Goal: Task Accomplishment & Management: Manage account settings

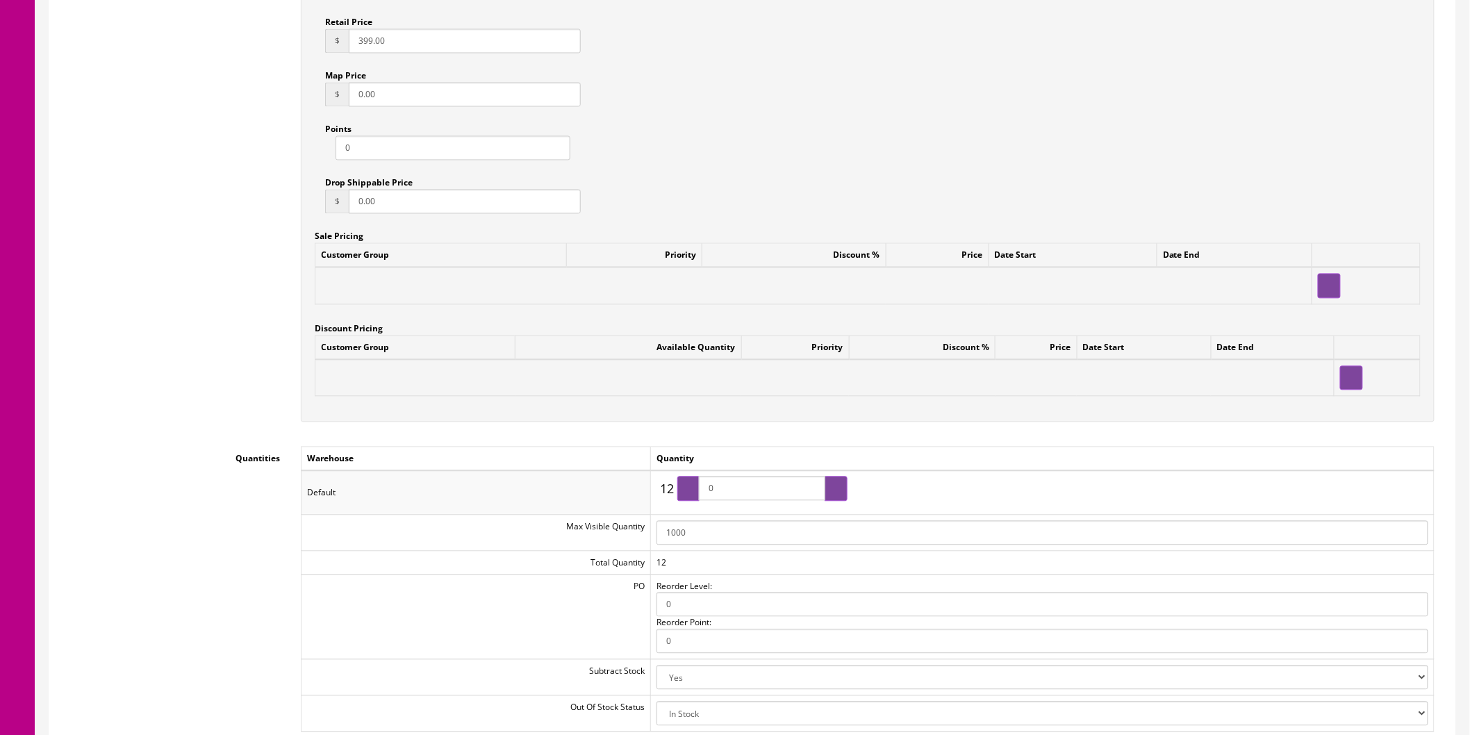
scroll to position [1467, 0]
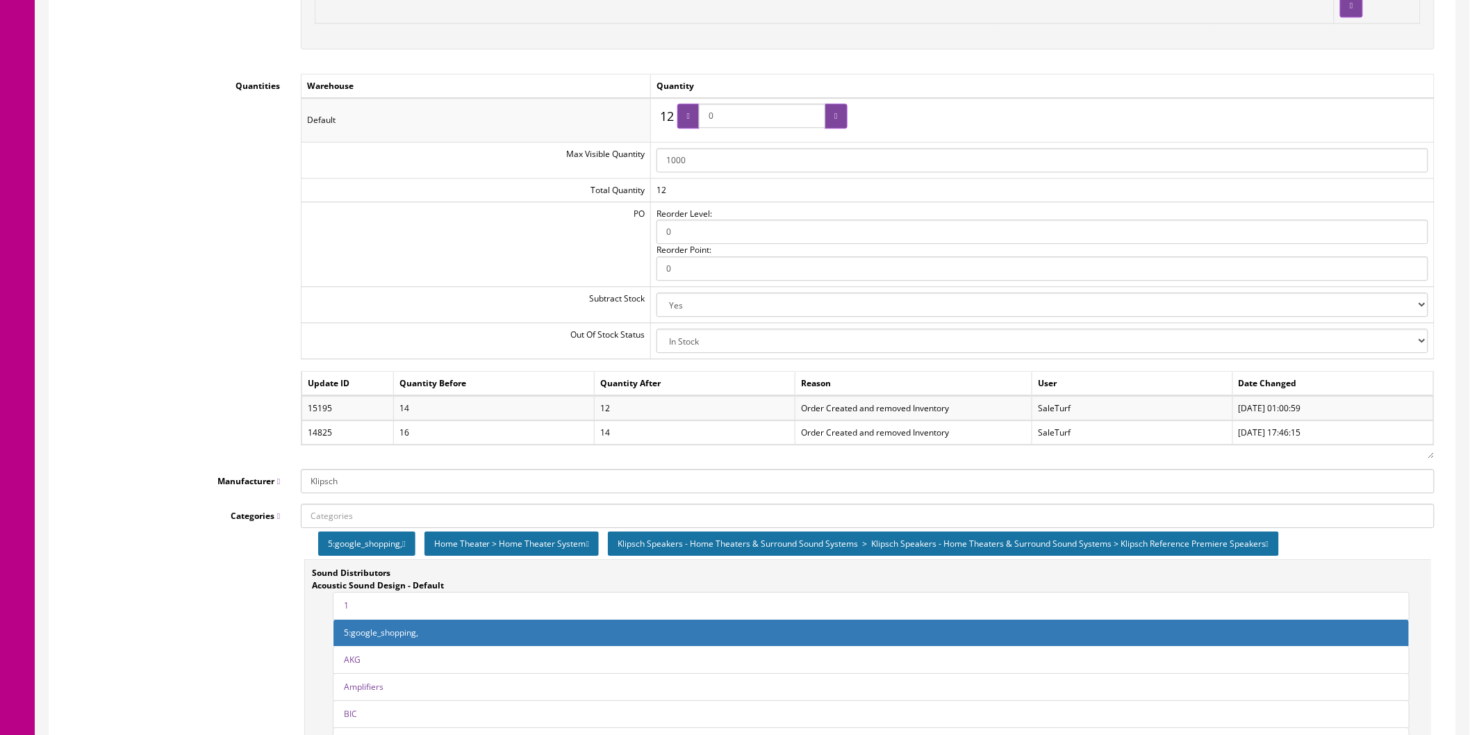
click at [1421, 337] on select "2-3 Days Discontinued (Hide From Search) In Stock Out Of Stock Out Of Stock (Hi…" at bounding box center [1043, 341] width 772 height 24
select select "10"
click at [657, 330] on select "2-3 Days Discontinued (Hide From Search) In Stock Out Of Stock Out Of Stock (Hi…" at bounding box center [1043, 341] width 772 height 24
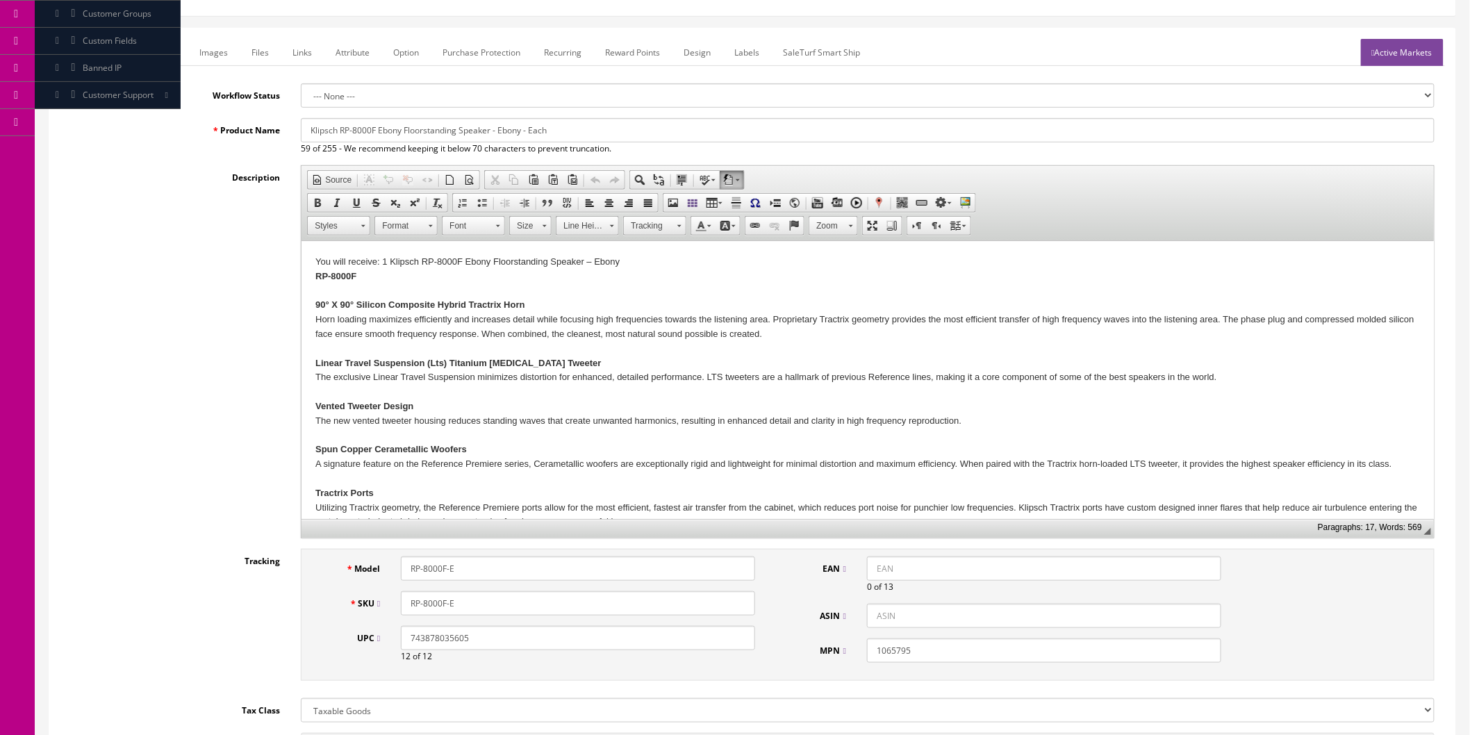
scroll to position [0, 0]
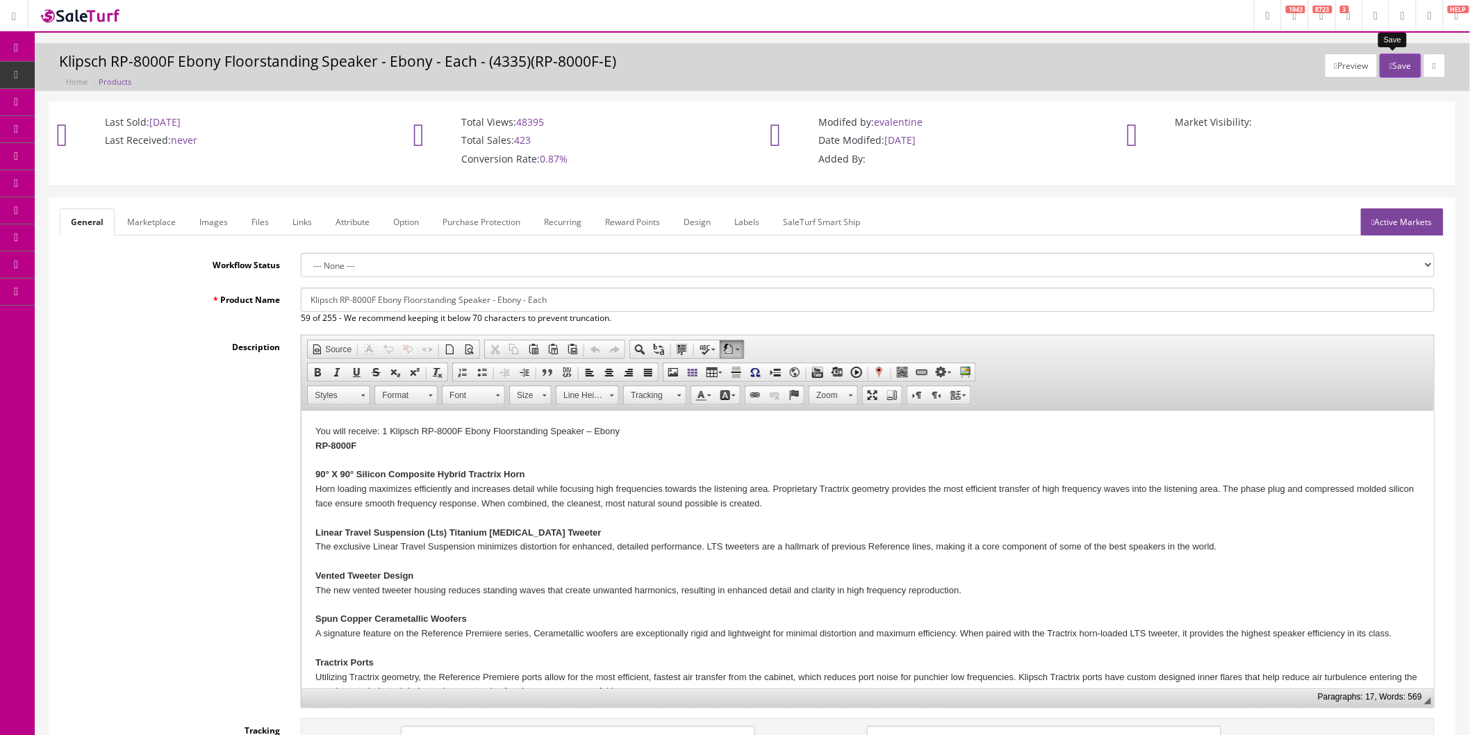
click at [1389, 64] on icon "button" at bounding box center [1390, 66] width 3 height 8
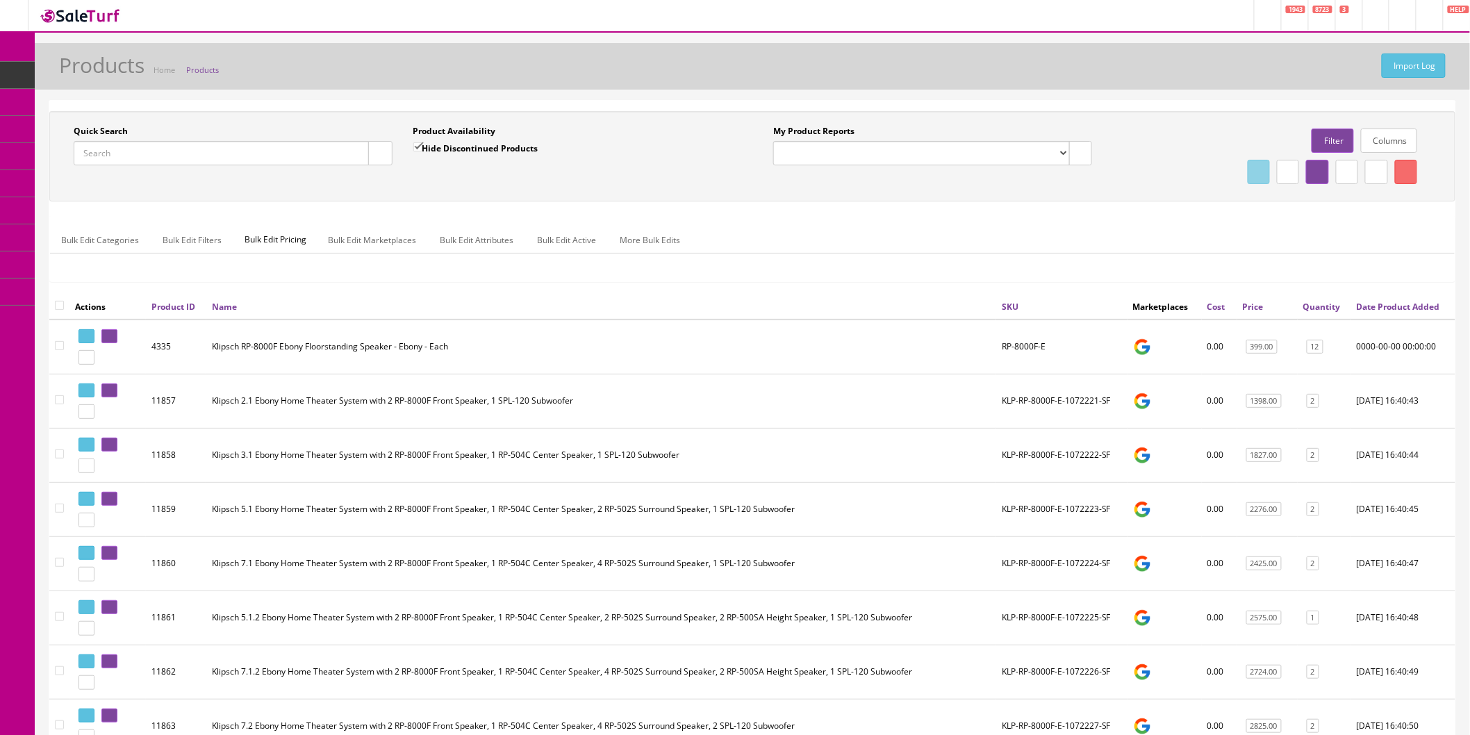
click at [81, 156] on icon at bounding box center [73, 155] width 15 height 11
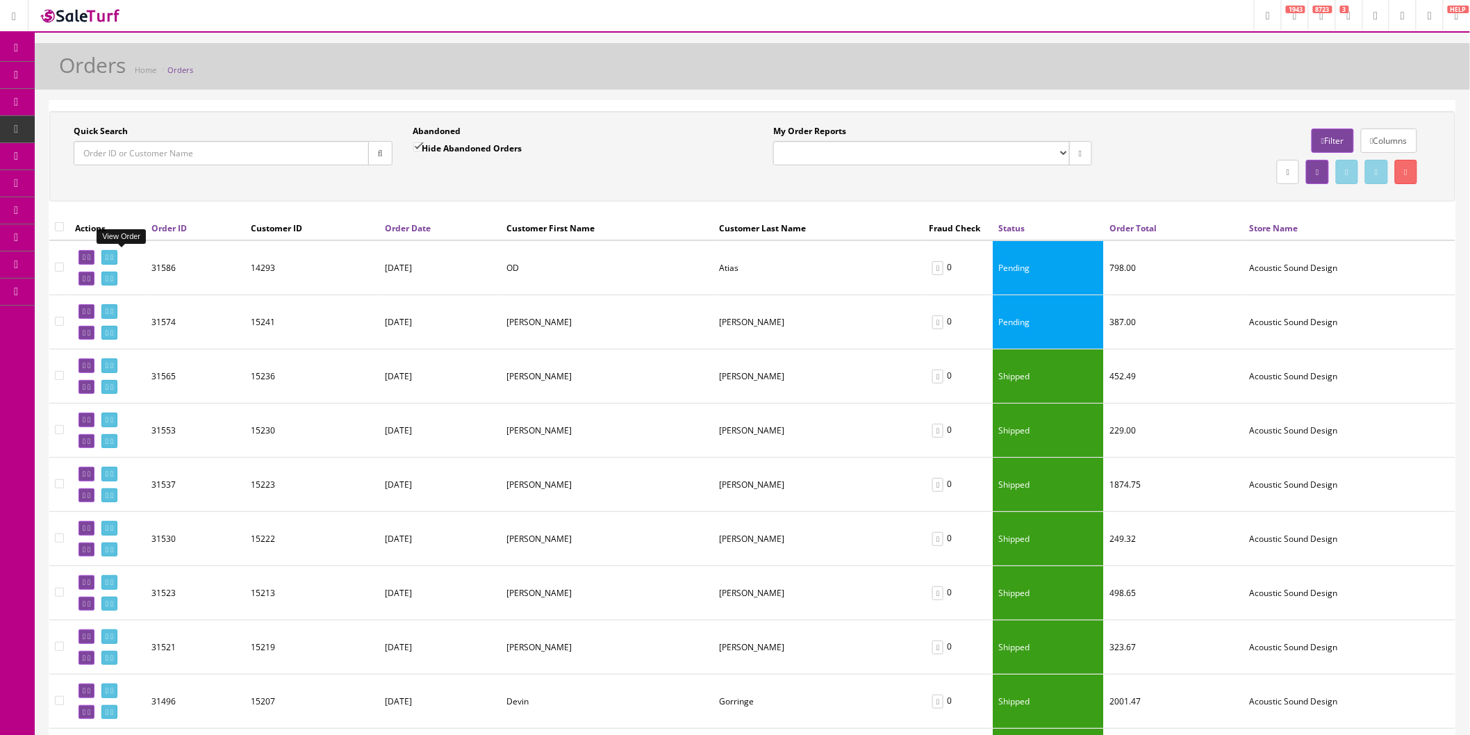
click at [108, 256] on icon at bounding box center [107, 258] width 3 height 8
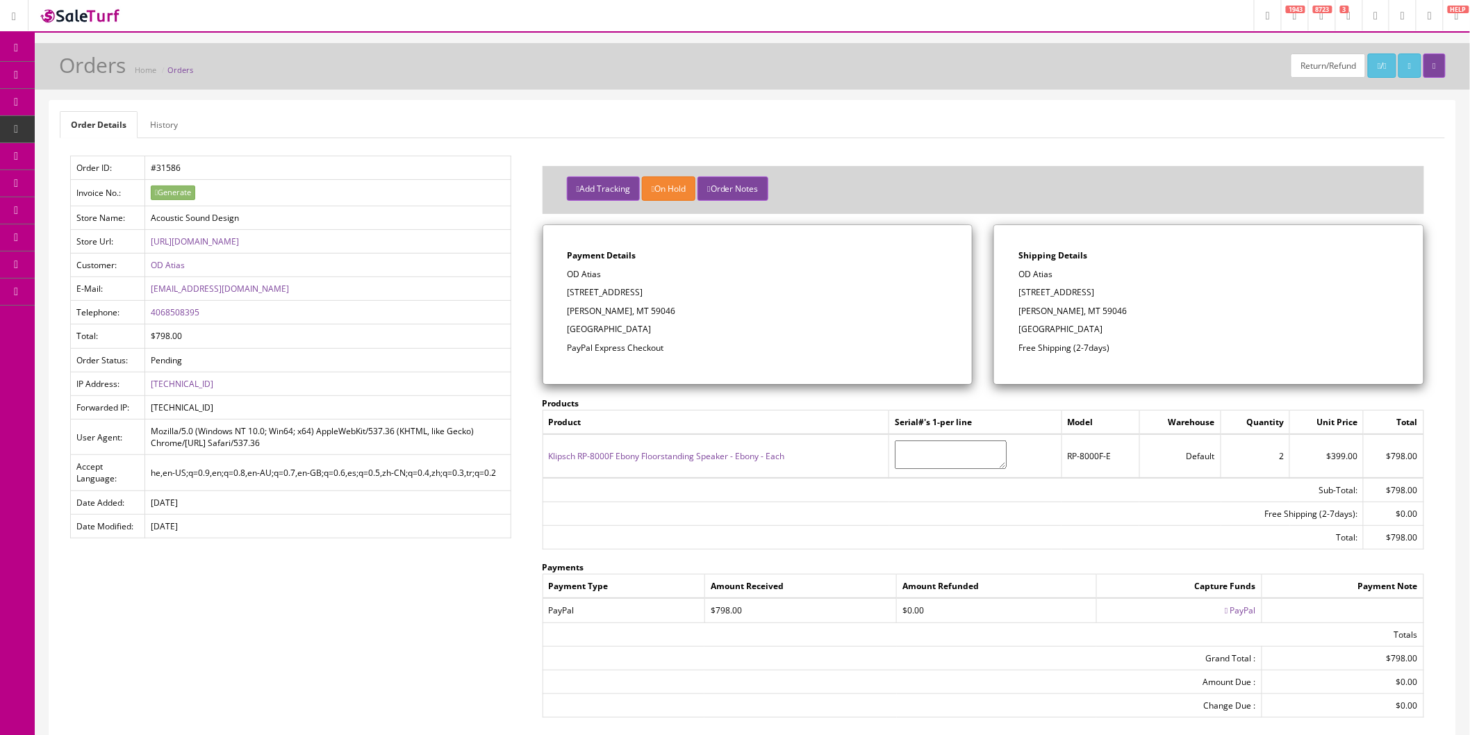
click at [1225, 609] on icon at bounding box center [1226, 610] width 3 height 8
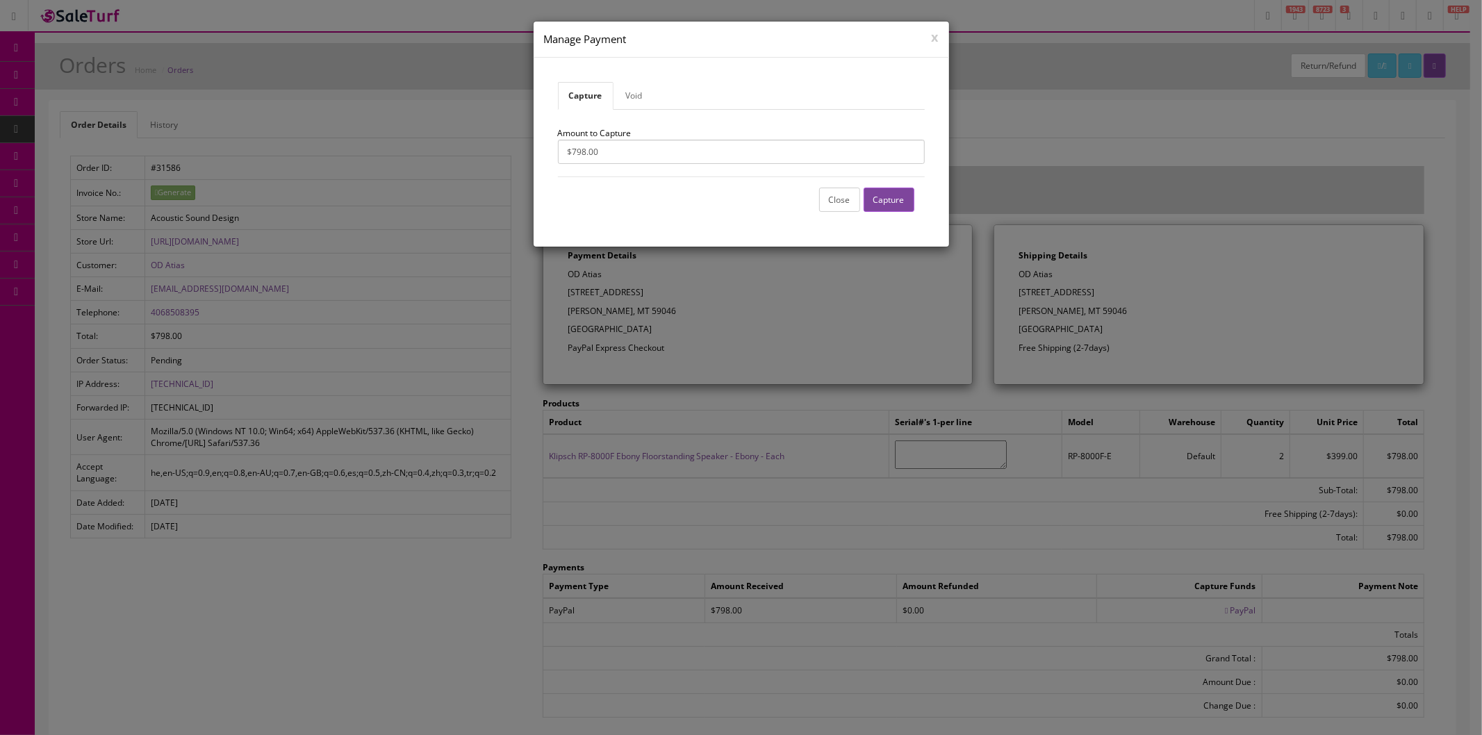
click at [897, 195] on button "Capture" at bounding box center [889, 200] width 51 height 24
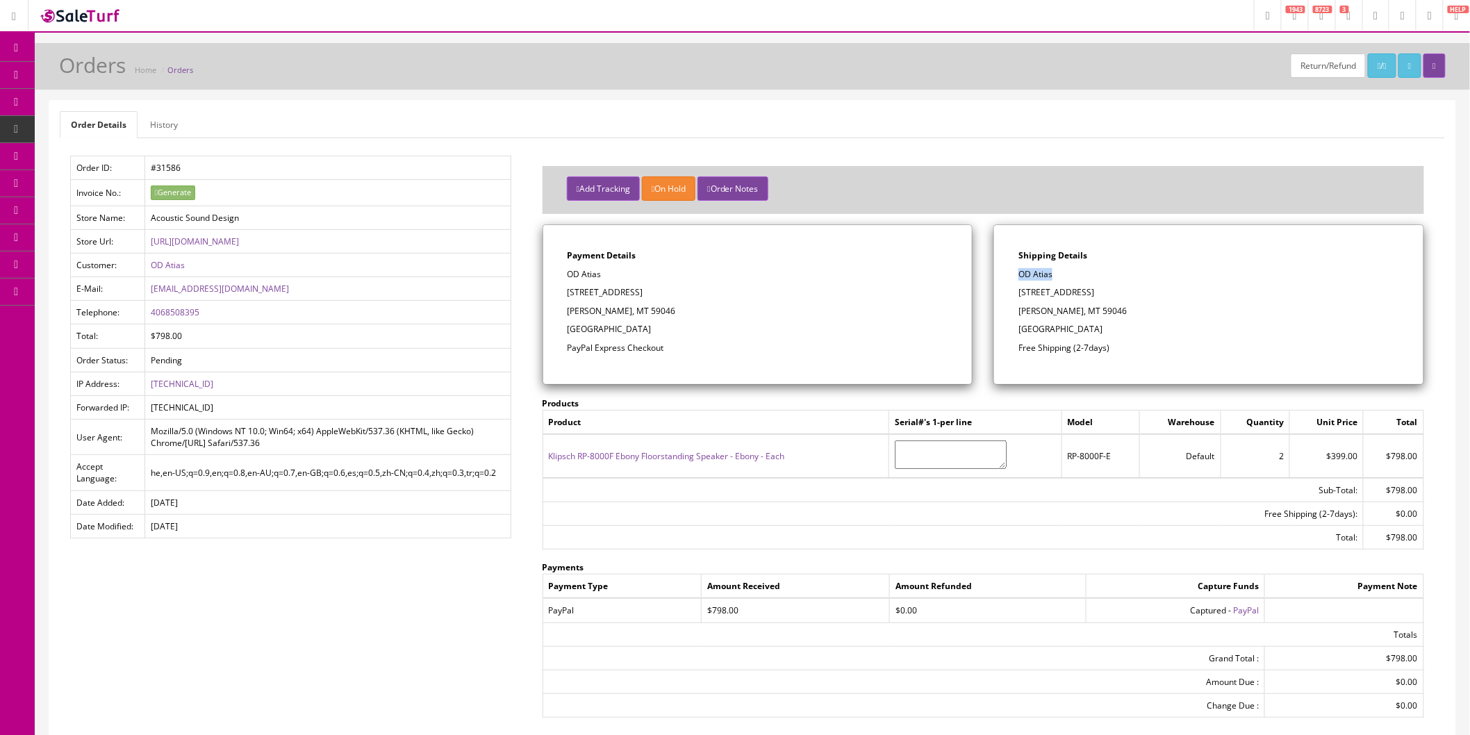
drag, startPoint x: 1065, startPoint y: 274, endPoint x: 1022, endPoint y: 274, distance: 43.1
click at [1022, 274] on p "OD Atias" at bounding box center [1208, 274] width 381 height 13
copy p "OD Atias"
click at [1133, 302] on div "Shipping Details OD Atias [STREET_ADDRESS] Free Shipping (2-7days)" at bounding box center [1208, 304] width 429 height 159
drag, startPoint x: 1103, startPoint y: 292, endPoint x: 1021, endPoint y: 296, distance: 82.0
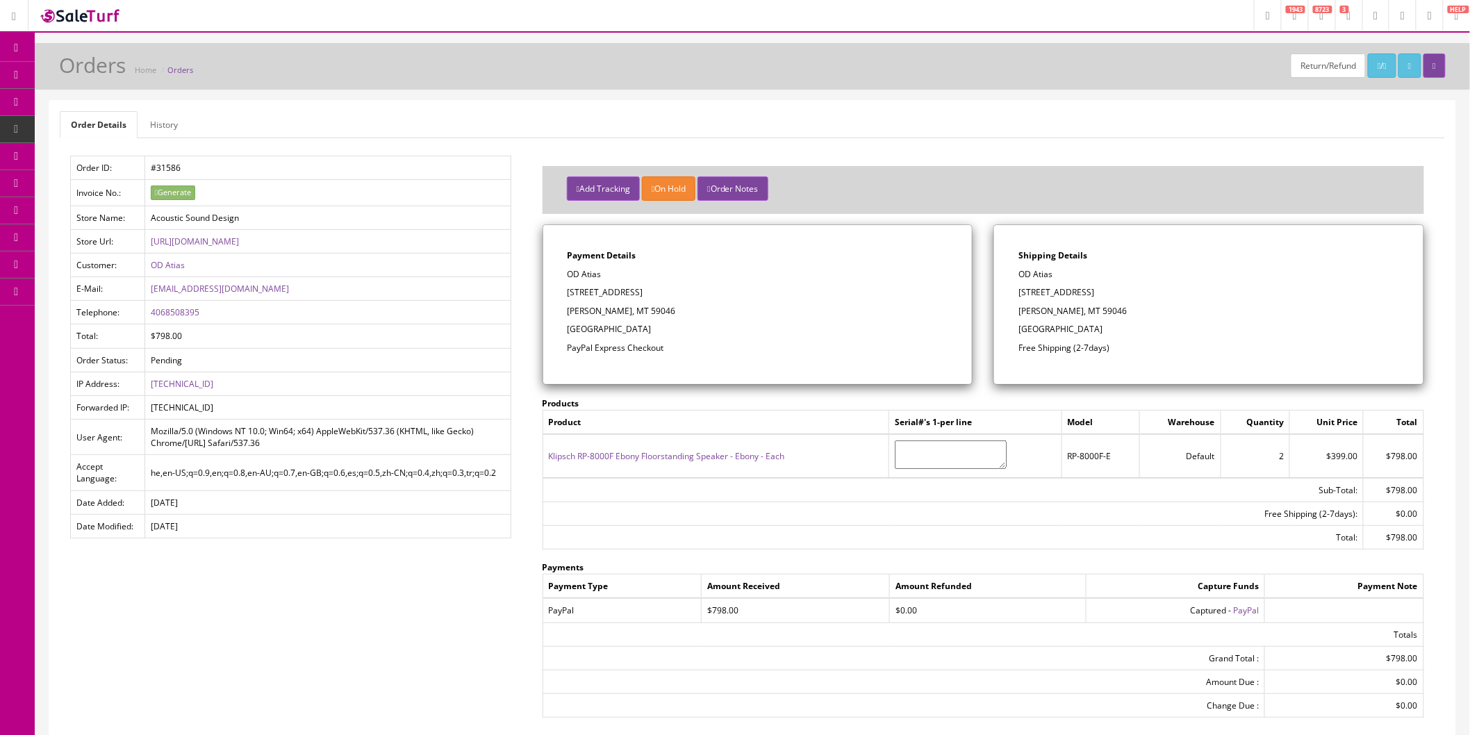
click at [1021, 296] on p "[STREET_ADDRESS]" at bounding box center [1208, 292] width 381 height 13
copy p "[STREET_ADDRESS]"
click at [1162, 307] on p "[PERSON_NAME], MT 59046" at bounding box center [1208, 311] width 381 height 13
click at [597, 189] on button "Add Tracking" at bounding box center [603, 188] width 73 height 24
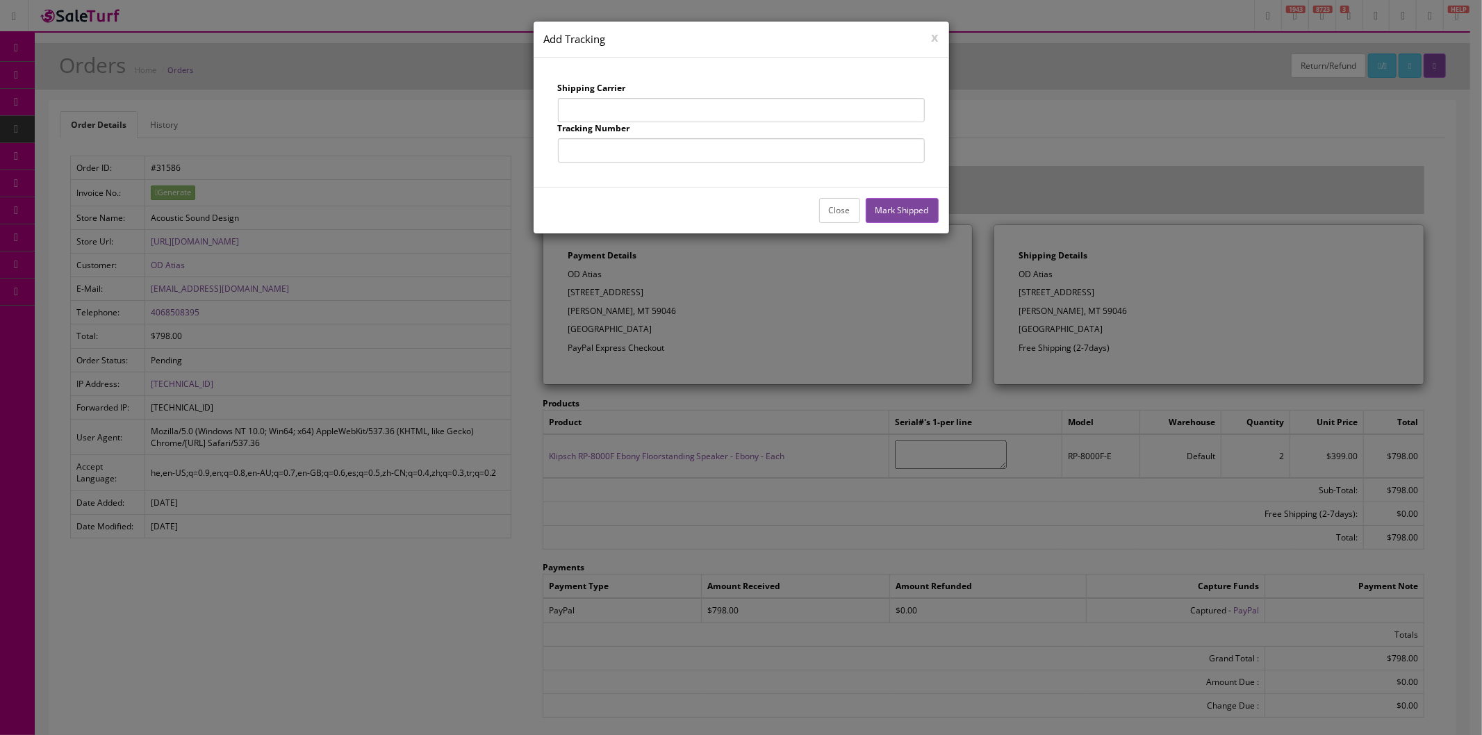
click at [602, 113] on input "text" at bounding box center [741, 110] width 367 height 24
type input "UPS"
click at [662, 151] on input "text" at bounding box center [741, 150] width 367 height 24
click at [850, 149] on input "text" at bounding box center [741, 150] width 367 height 24
type input "1Z863E834257838717"
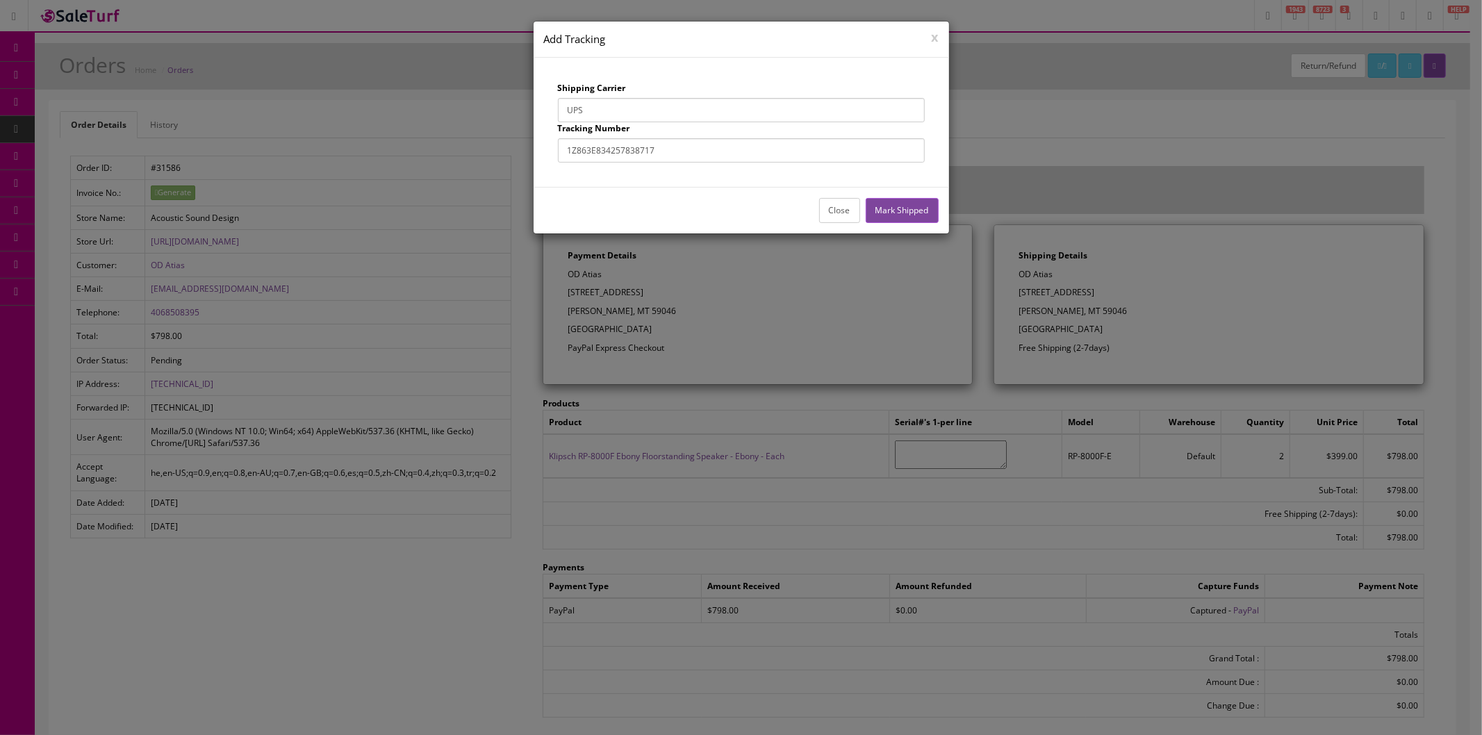
click at [920, 213] on button "Mark Shipped" at bounding box center [902, 210] width 73 height 24
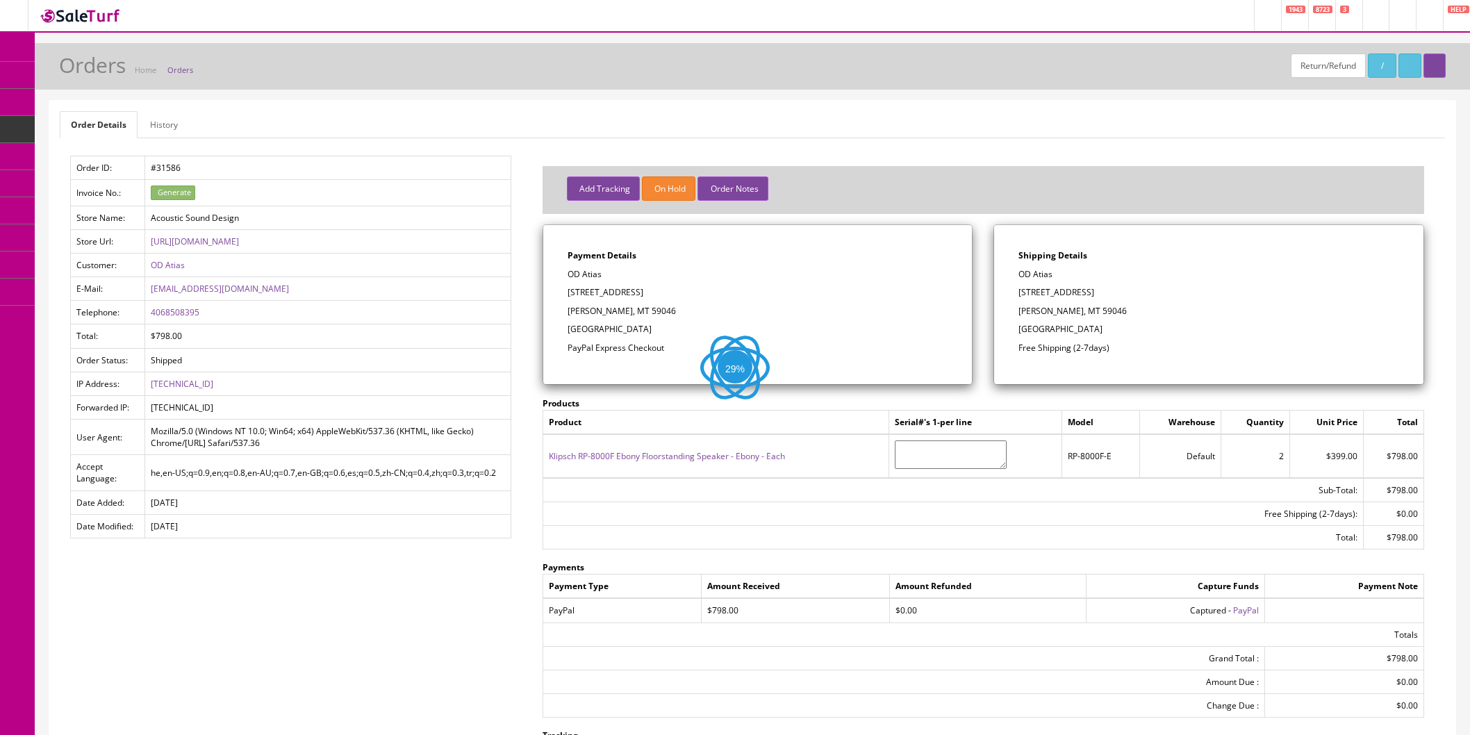
click at [579, 188] on icon "button" at bounding box center [578, 189] width 3 height 8
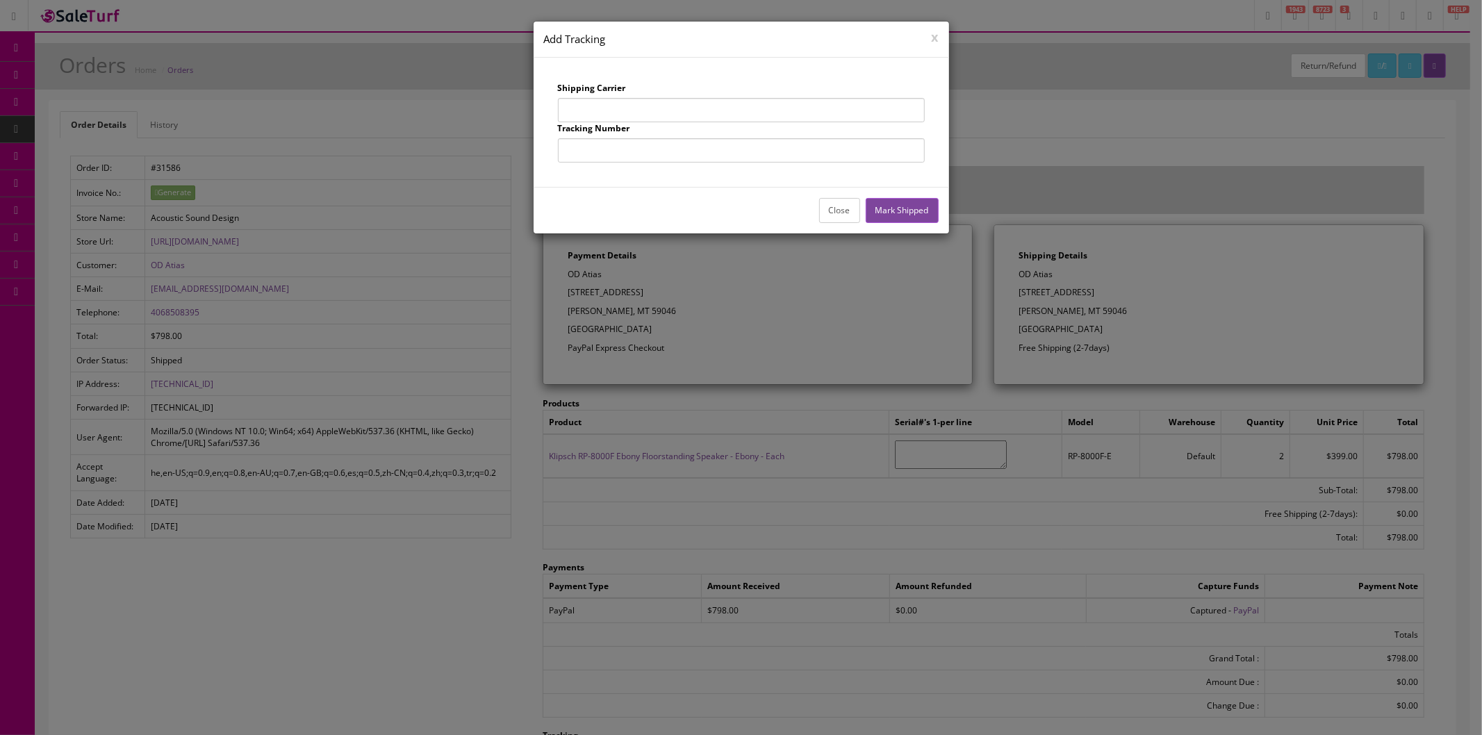
drag, startPoint x: 615, startPoint y: 109, endPoint x: 623, endPoint y: 126, distance: 19.3
click at [615, 109] on input "text" at bounding box center [741, 110] width 367 height 24
type input "UPS"
click at [643, 149] on input "text" at bounding box center [741, 150] width 367 height 24
type input "1Z863E834257112107"
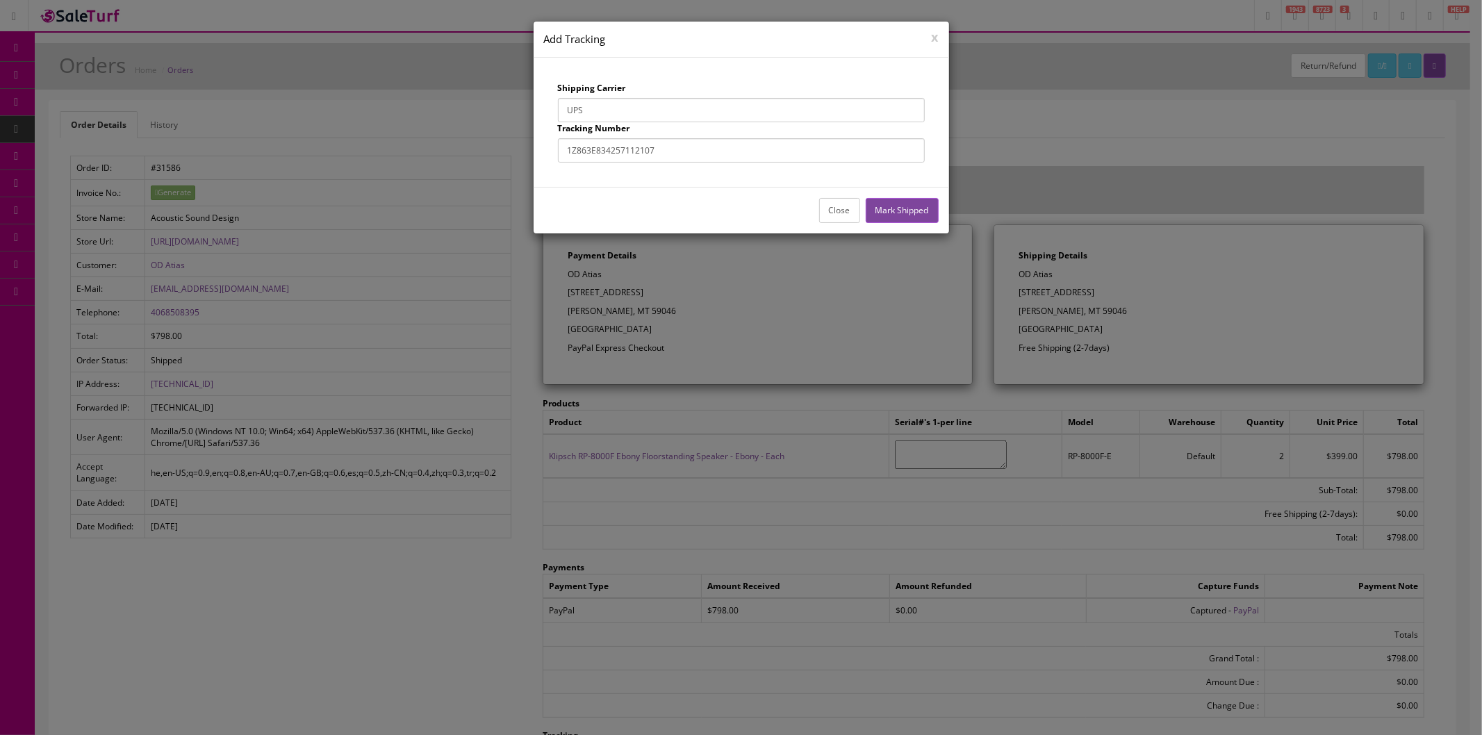
click at [900, 209] on button "Mark Shipped" at bounding box center [902, 210] width 73 height 24
